Goal: Task Accomplishment & Management: Manage account settings

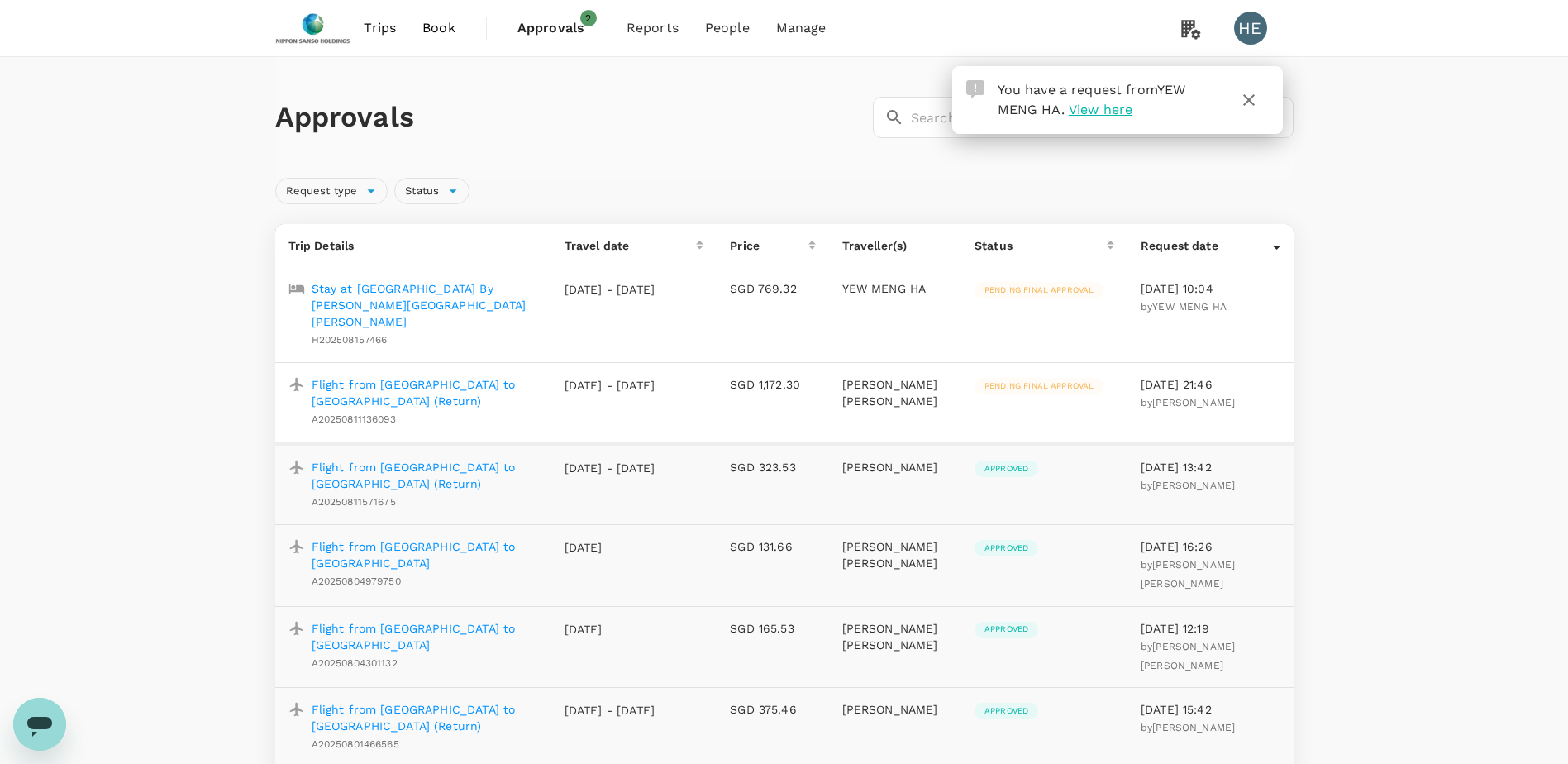
click at [444, 293] on p "Stay at [GEOGRAPHIC_DATA] By [PERSON_NAME][GEOGRAPHIC_DATA][PERSON_NAME]" at bounding box center [425, 305] width 226 height 49
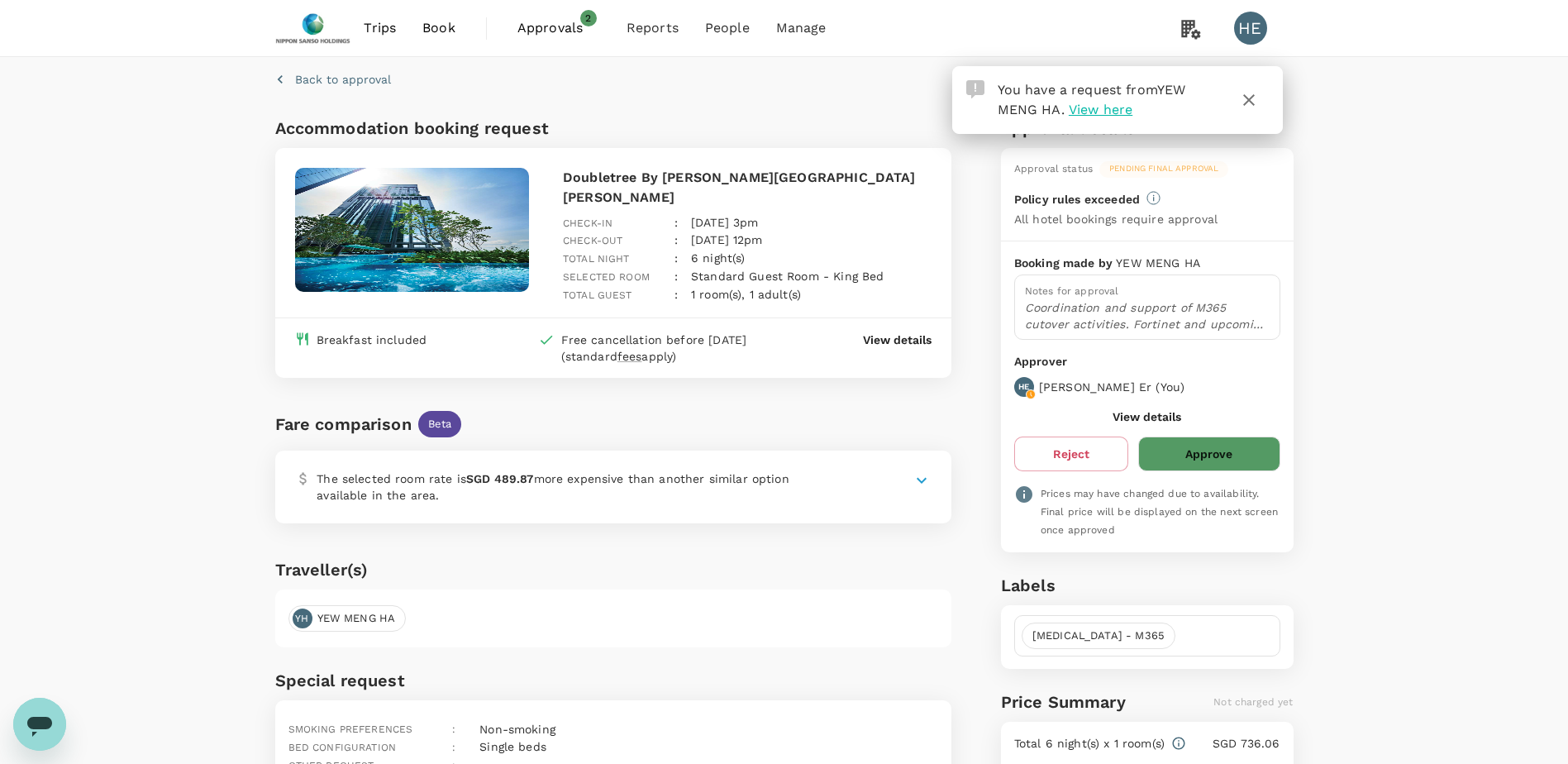
click at [1257, 94] on icon "button" at bounding box center [1249, 100] width 20 height 20
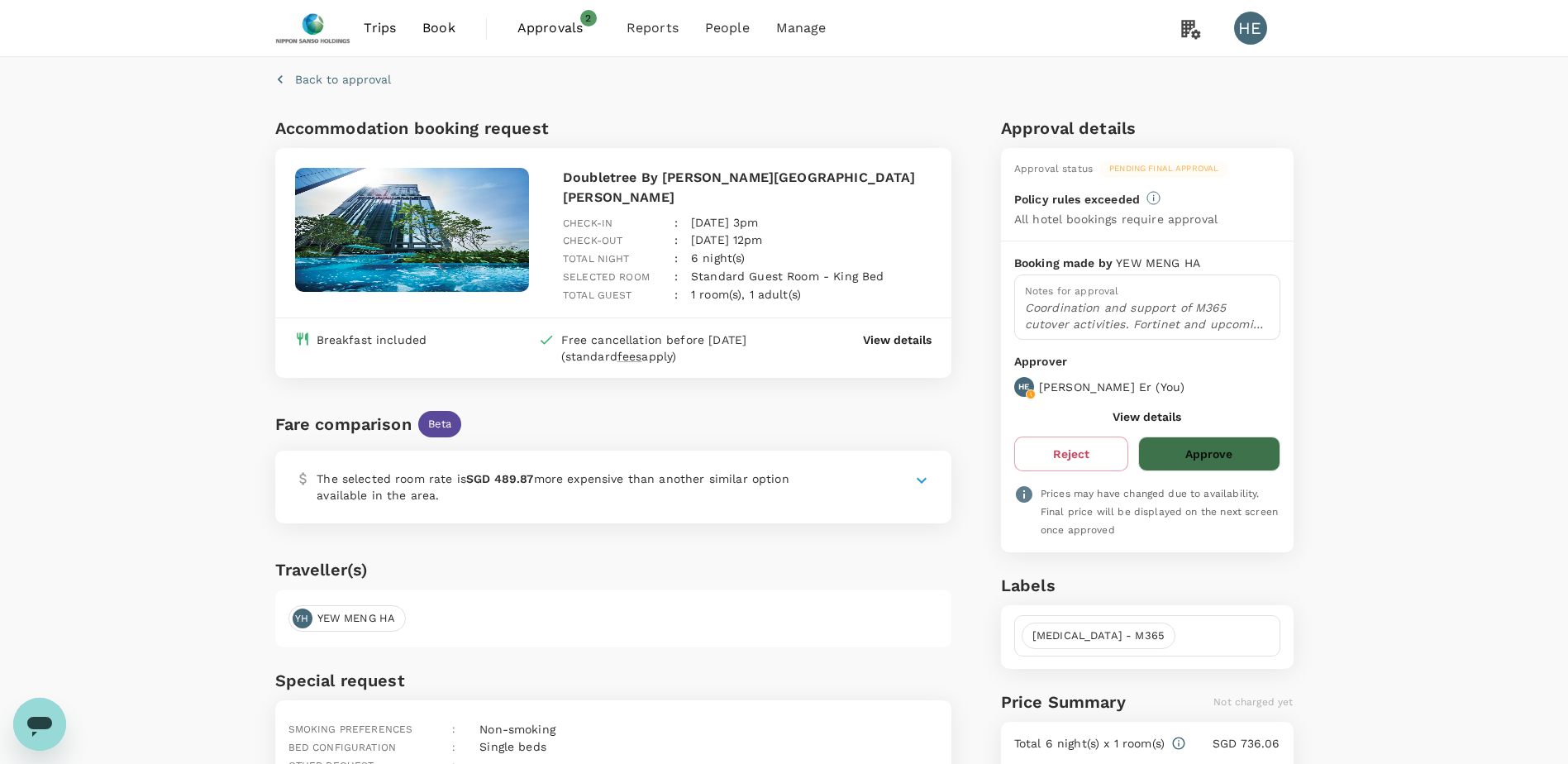
click at [1215, 460] on button "Approve" at bounding box center [1209, 454] width 141 height 35
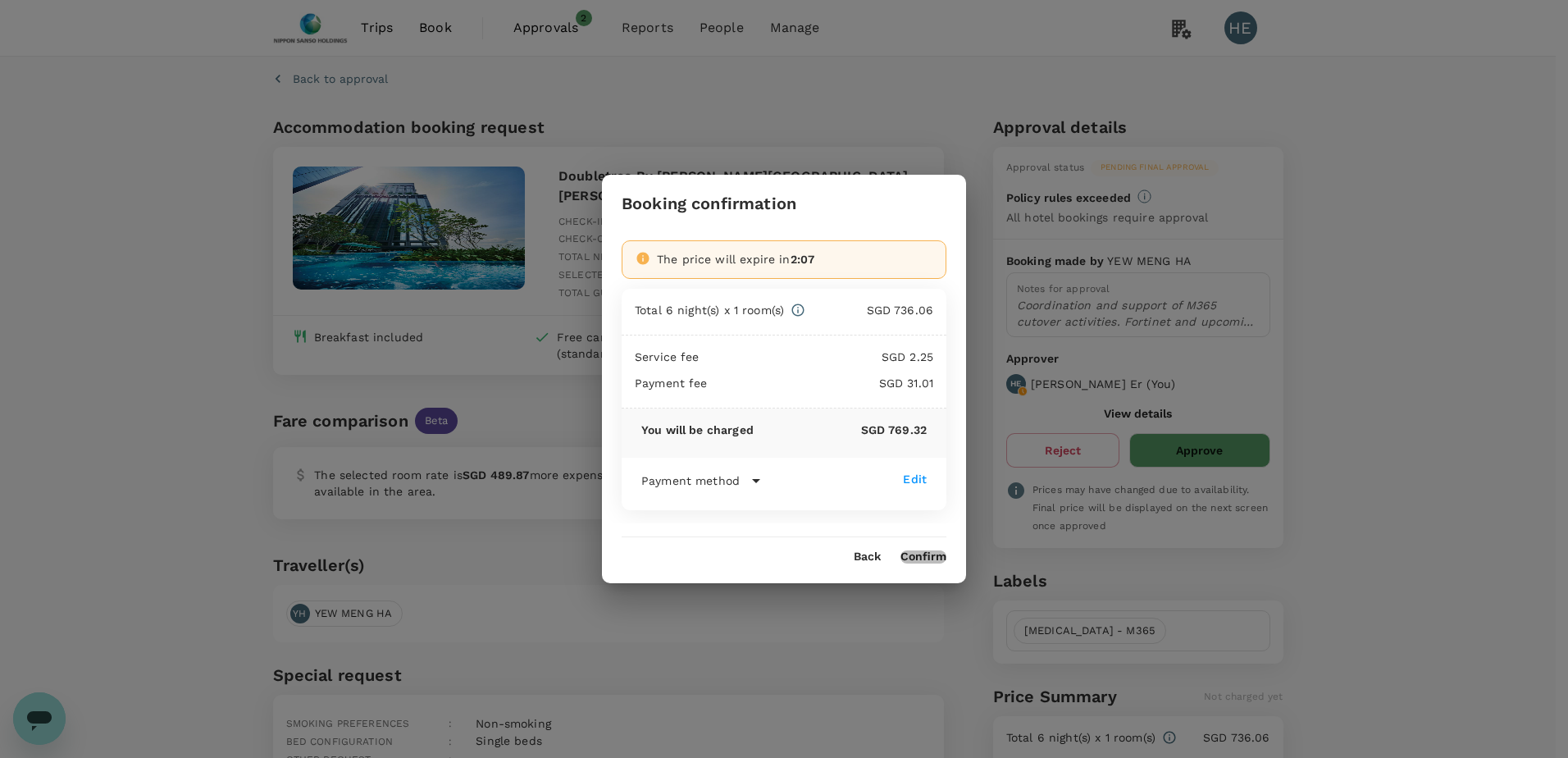
click at [928, 558] on button "Confirm" at bounding box center [923, 556] width 46 height 14
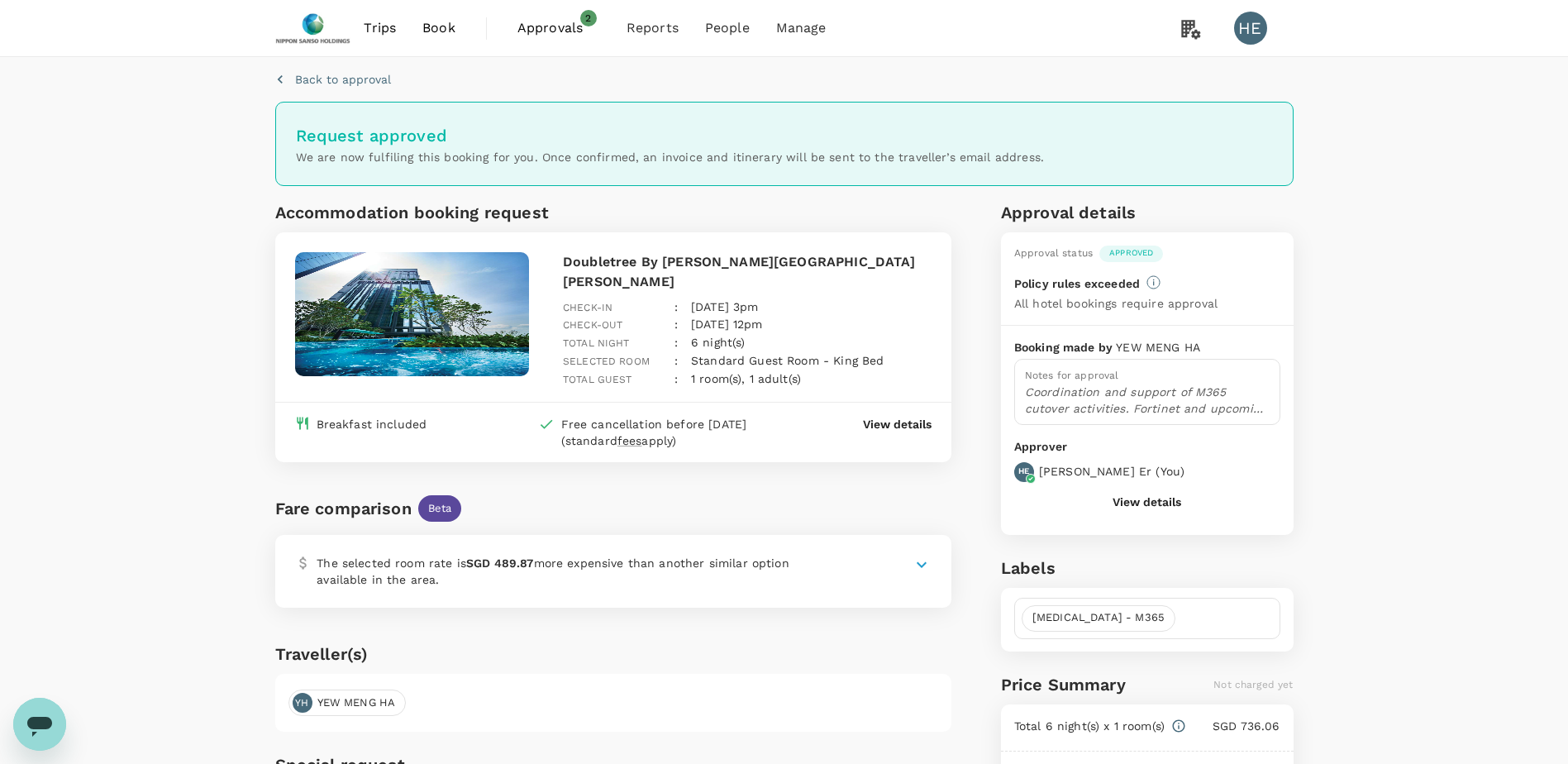
click at [547, 33] on span "Approvals" at bounding box center [559, 28] width 83 height 20
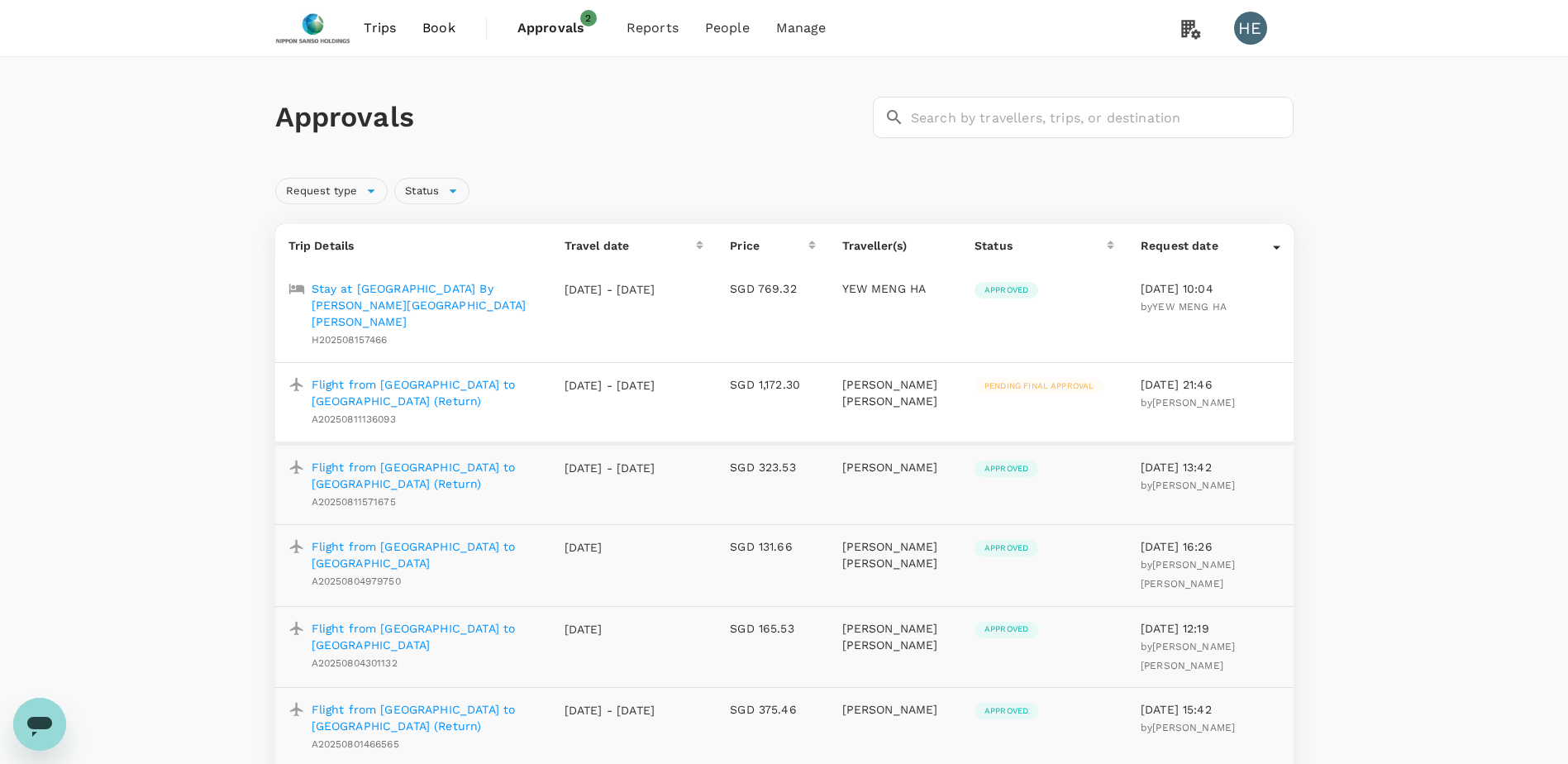
click at [439, 377] on p "Flight from [GEOGRAPHIC_DATA] to [GEOGRAPHIC_DATA] (Return)" at bounding box center [425, 393] width 226 height 33
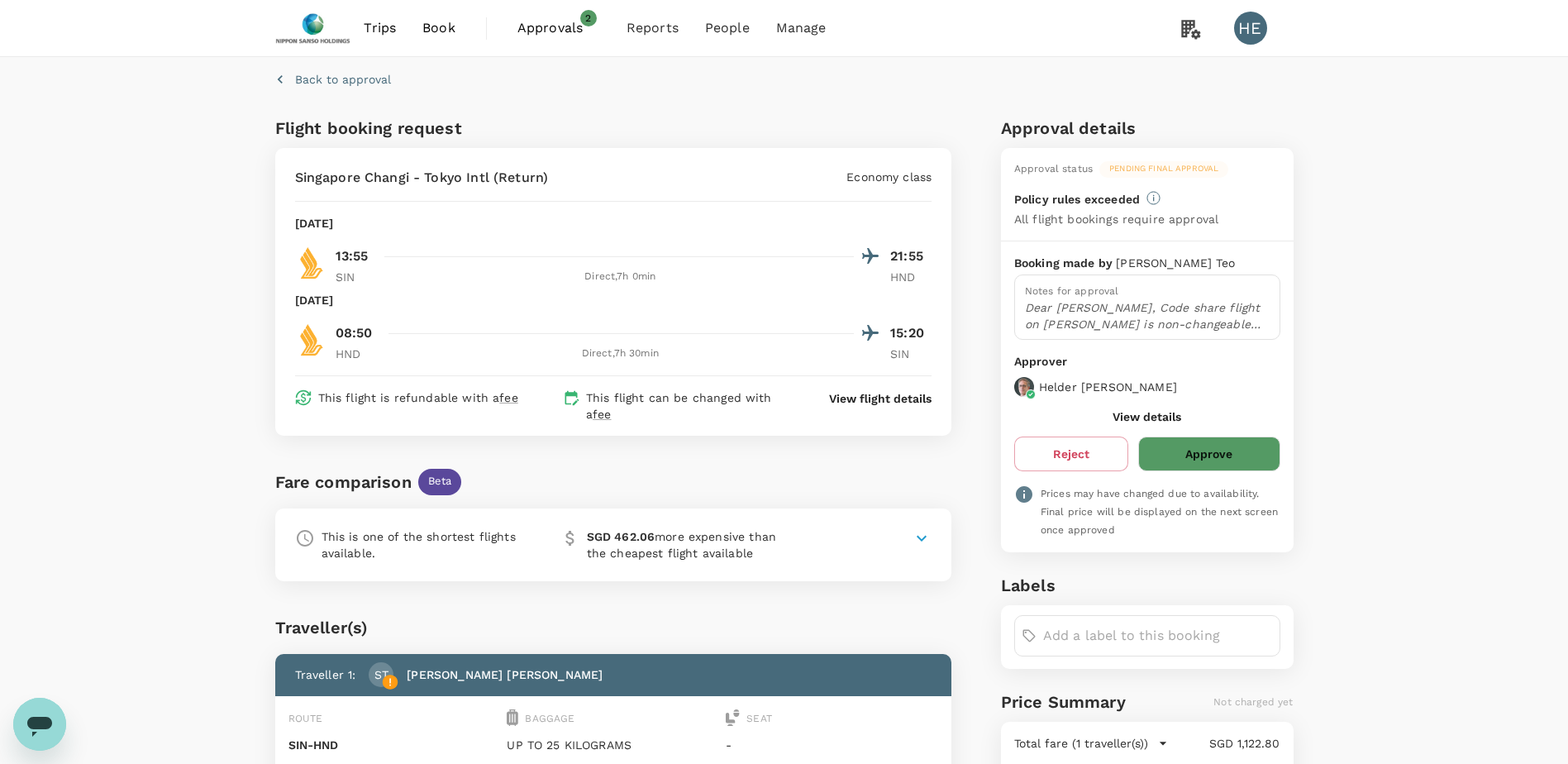
click at [556, 33] on span "Approvals" at bounding box center [559, 28] width 83 height 20
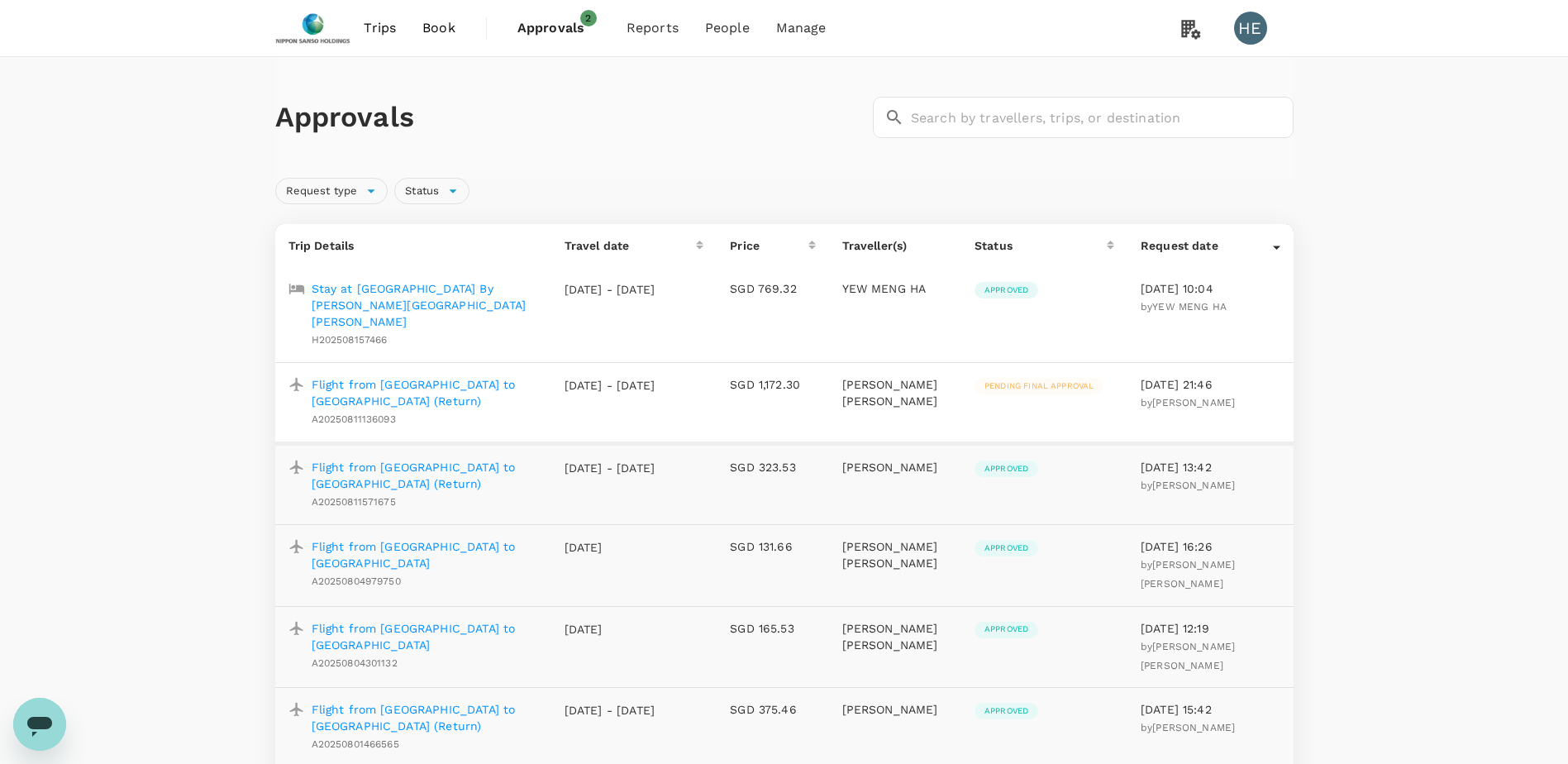
click at [456, 377] on p "Flight from [GEOGRAPHIC_DATA] to [GEOGRAPHIC_DATA] (Return)" at bounding box center [425, 393] width 226 height 33
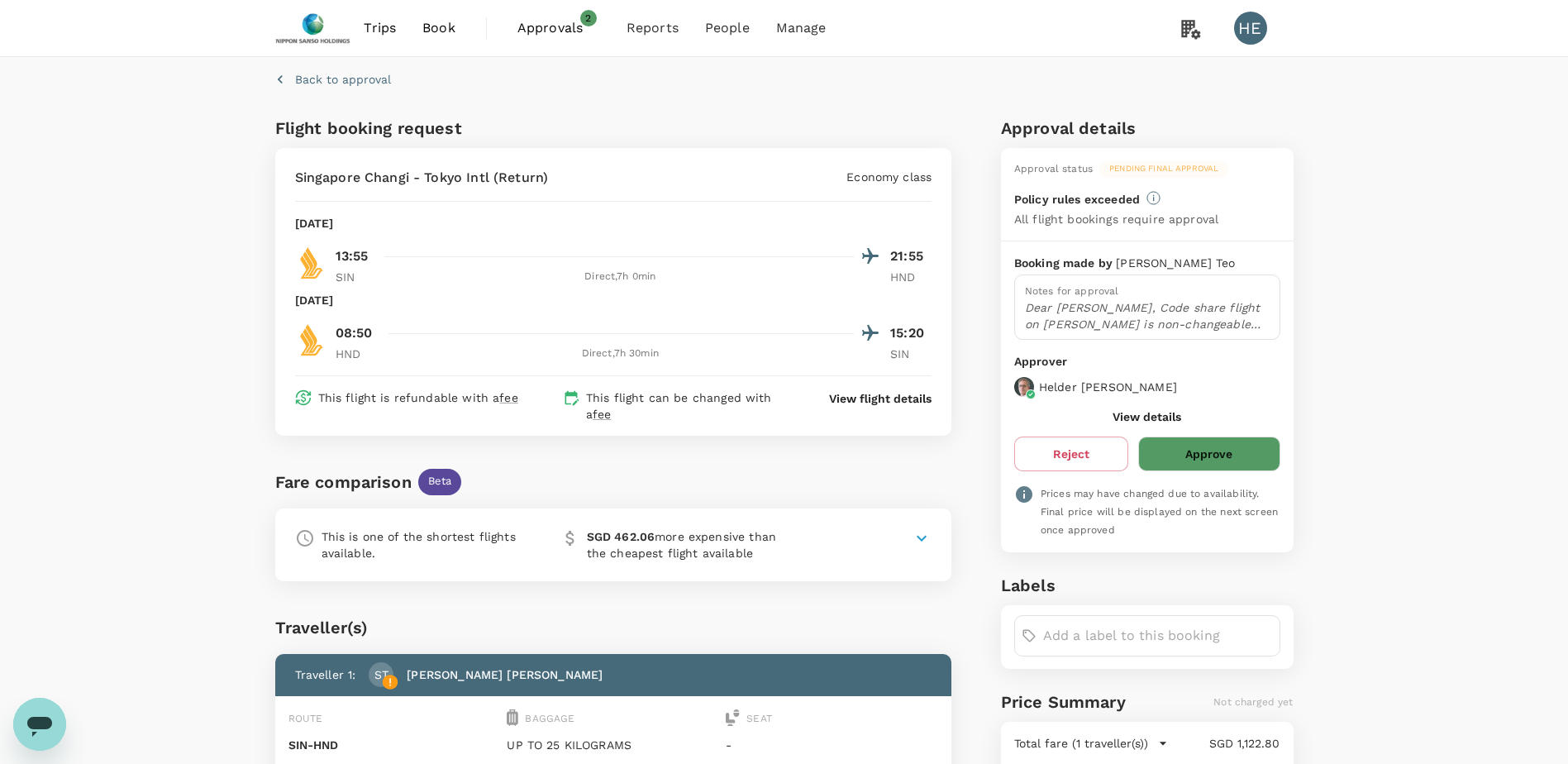
click at [923, 537] on icon at bounding box center [922, 538] width 10 height 5
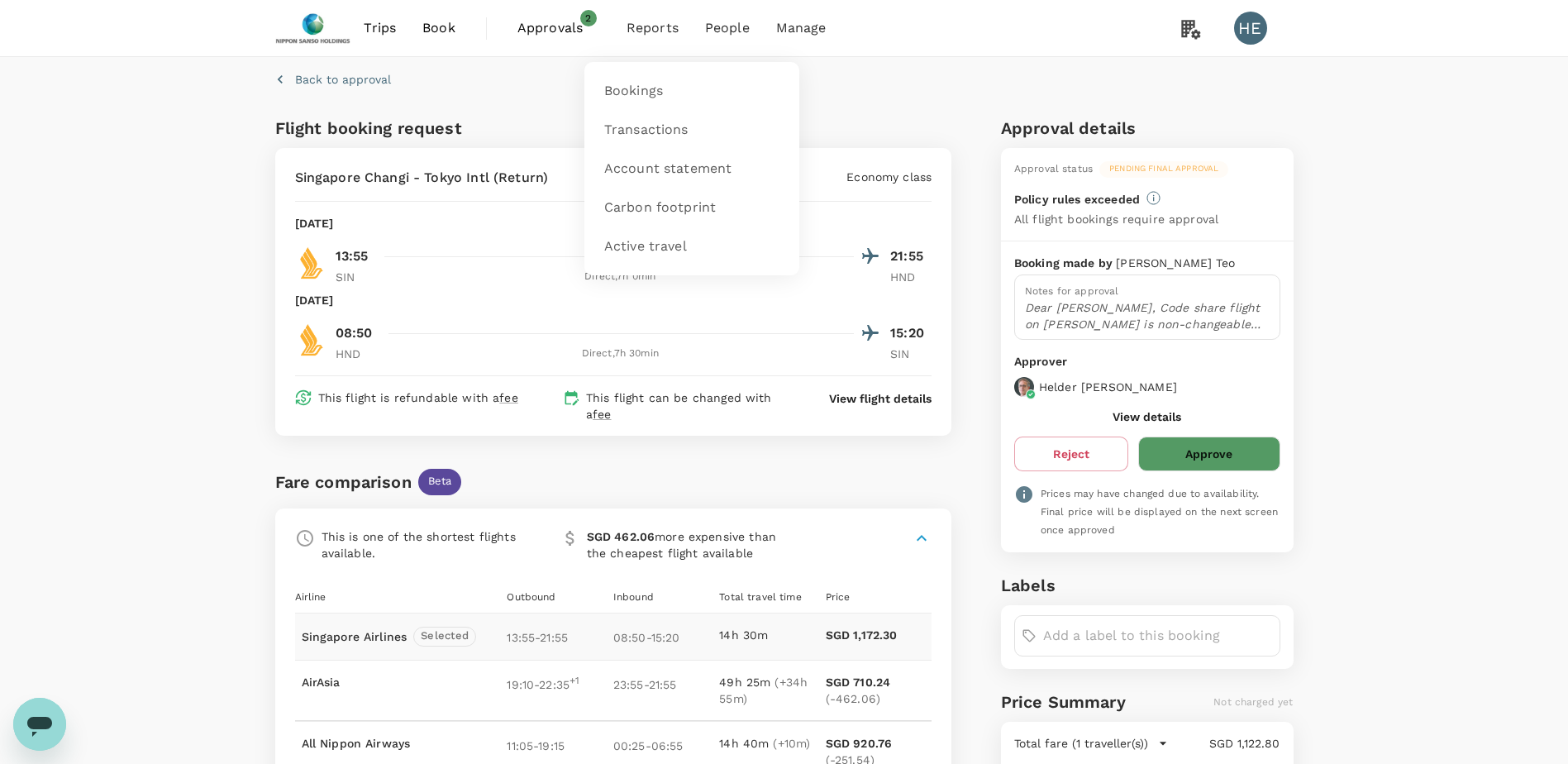
click at [656, 41] on li "Reports" at bounding box center [653, 28] width 78 height 57
click at [646, 83] on span "Bookings" at bounding box center [634, 91] width 58 height 19
